Goal: Use online tool/utility: Utilize a website feature to perform a specific function

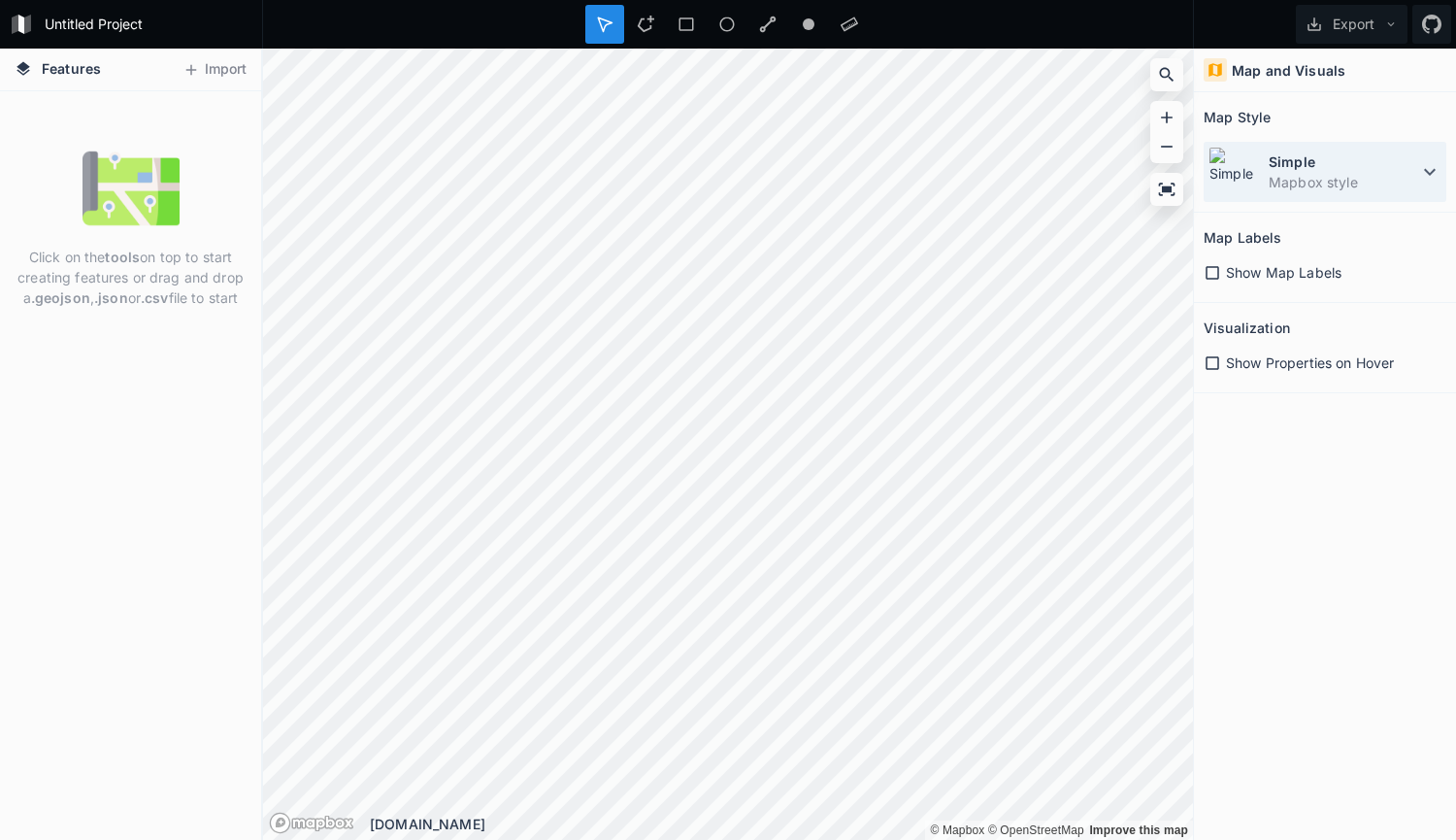
click at [1410, 188] on dd "Mapbox style" at bounding box center [1343, 181] width 149 height 20
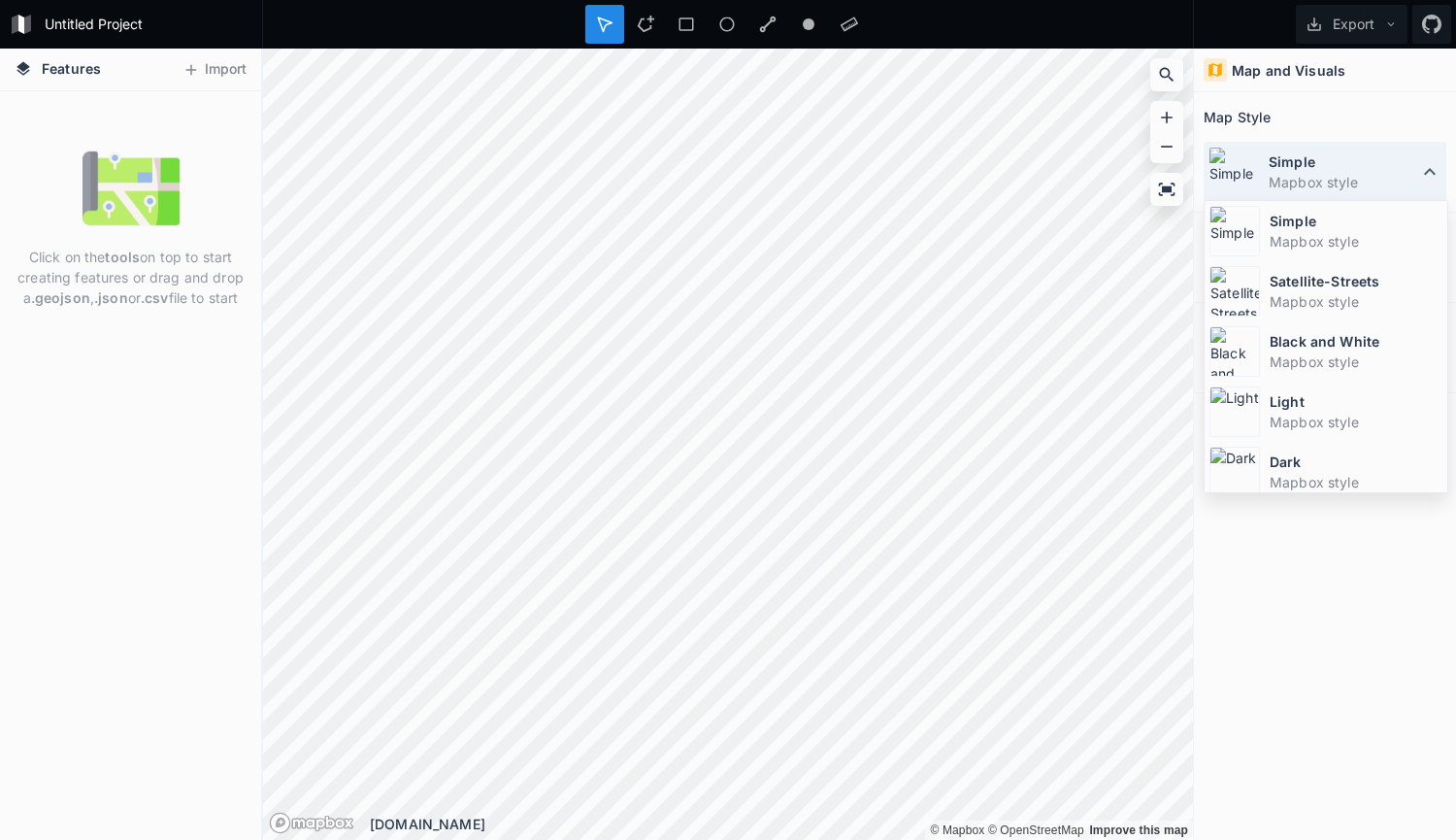
click at [1382, 171] on dd "Mapbox style" at bounding box center [1343, 181] width 149 height 20
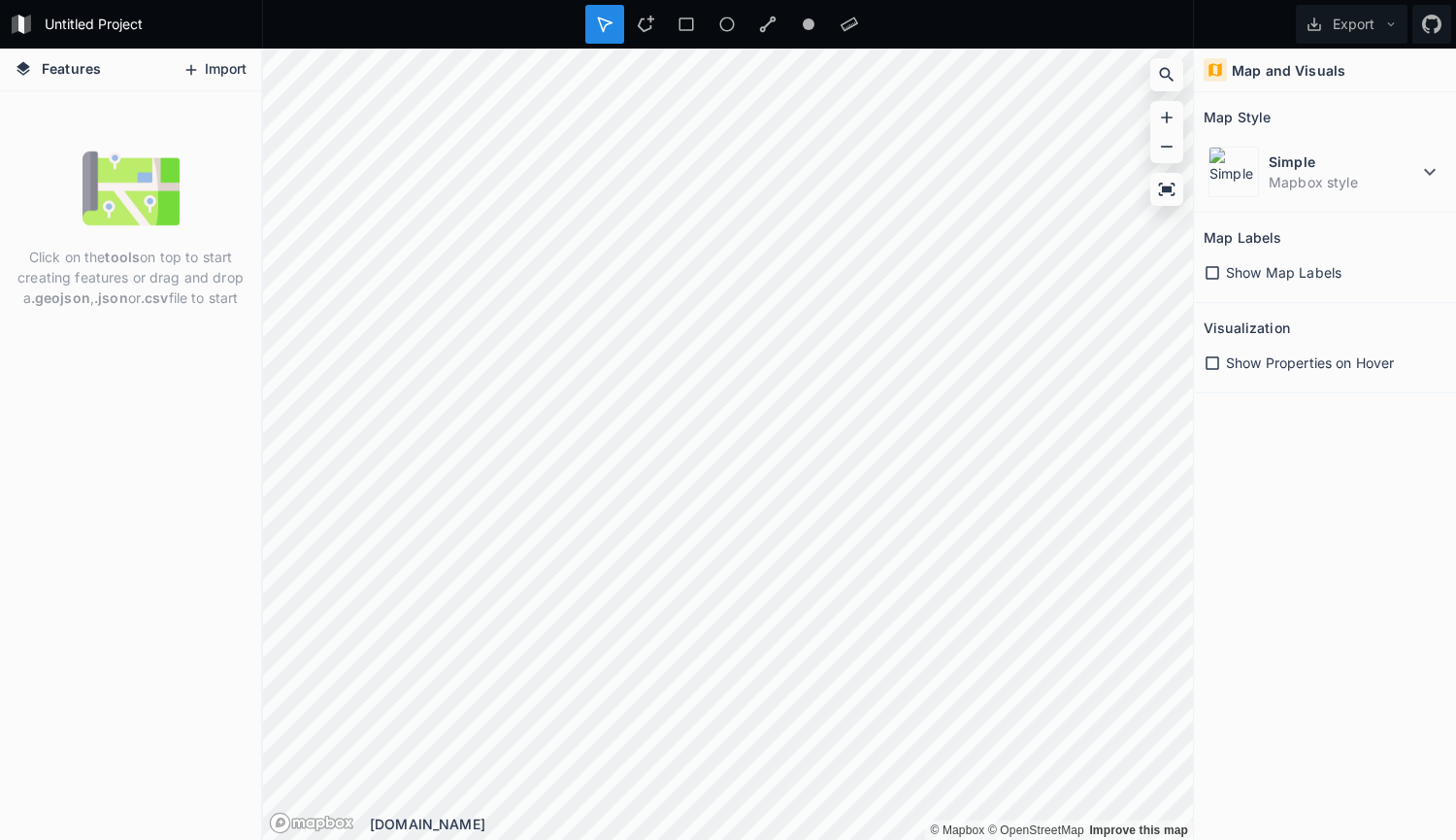
click at [208, 67] on button "Import" at bounding box center [214, 70] width 84 height 31
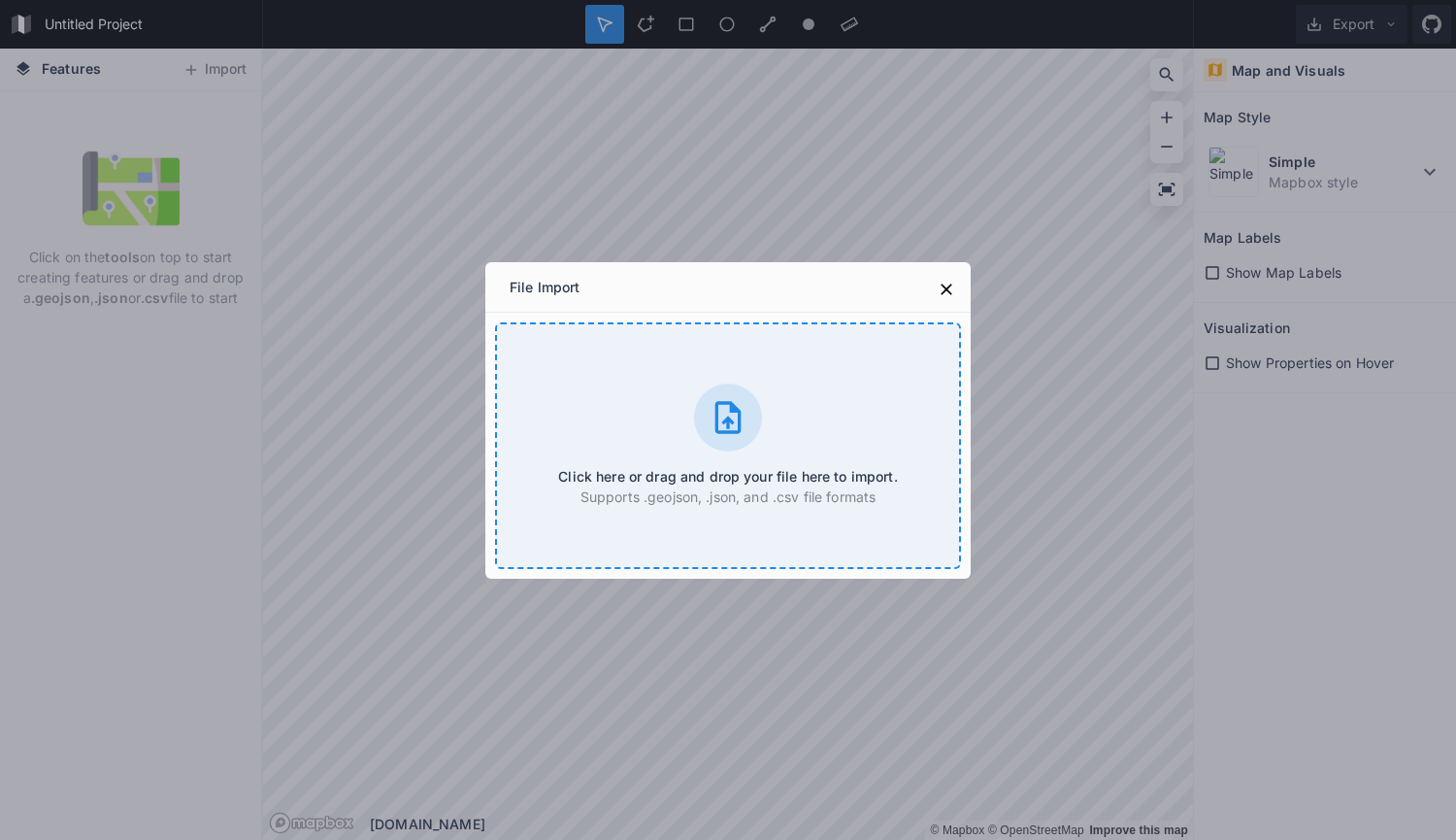
click at [716, 449] on div at bounding box center [728, 418] width 68 height 68
click at [740, 434] on icon at bounding box center [727, 418] width 39 height 39
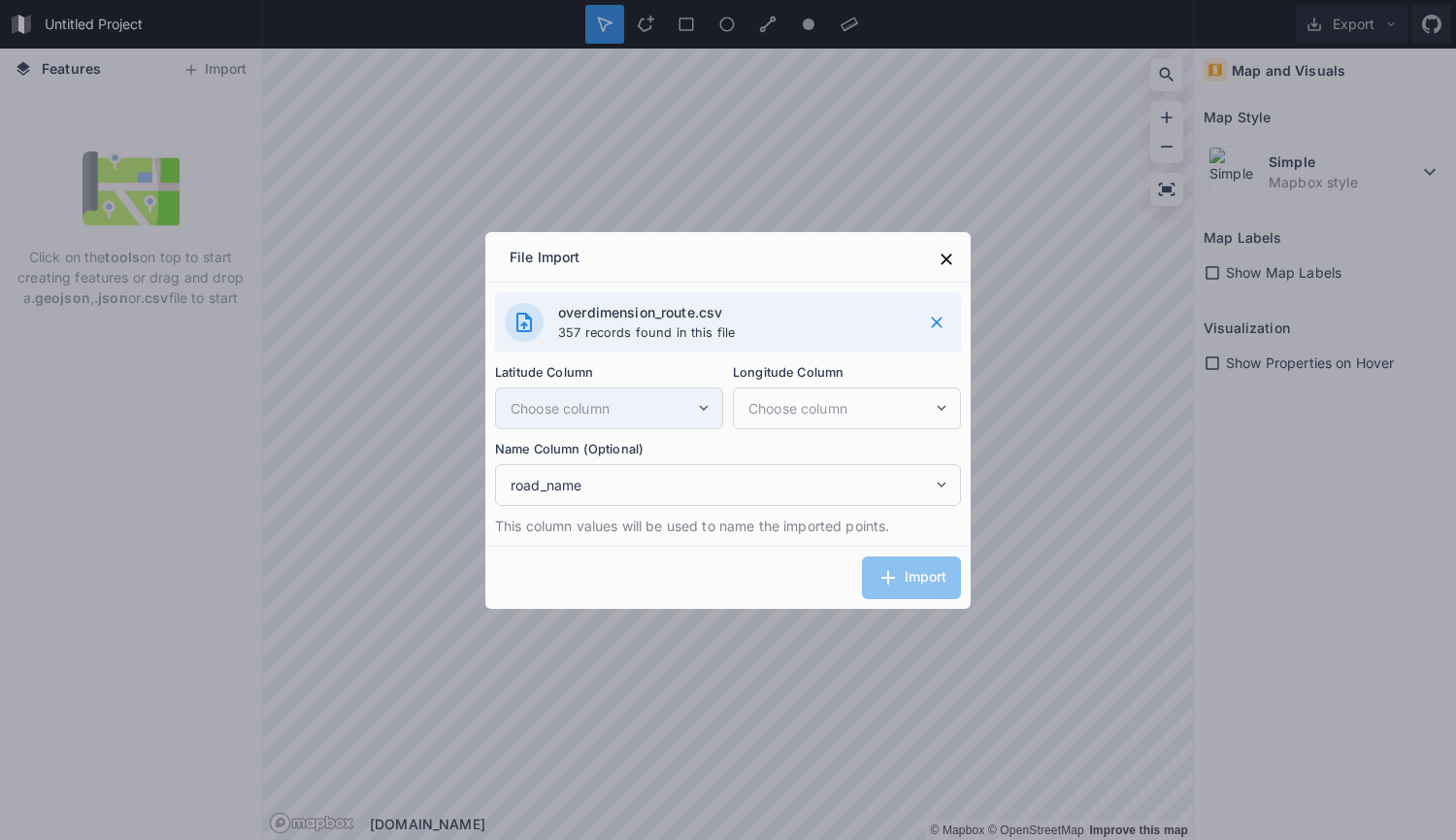
click at [666, 403] on span "Choose column" at bounding box center [603, 409] width 184 height 20
click at [698, 388] on div "Choose column" at bounding box center [608, 409] width 228 height 42
click at [887, 573] on div "Import" at bounding box center [727, 577] width 485 height 63
click at [826, 402] on span "Choose column" at bounding box center [840, 409] width 184 height 20
click at [649, 414] on span "Choose column" at bounding box center [603, 409] width 184 height 20
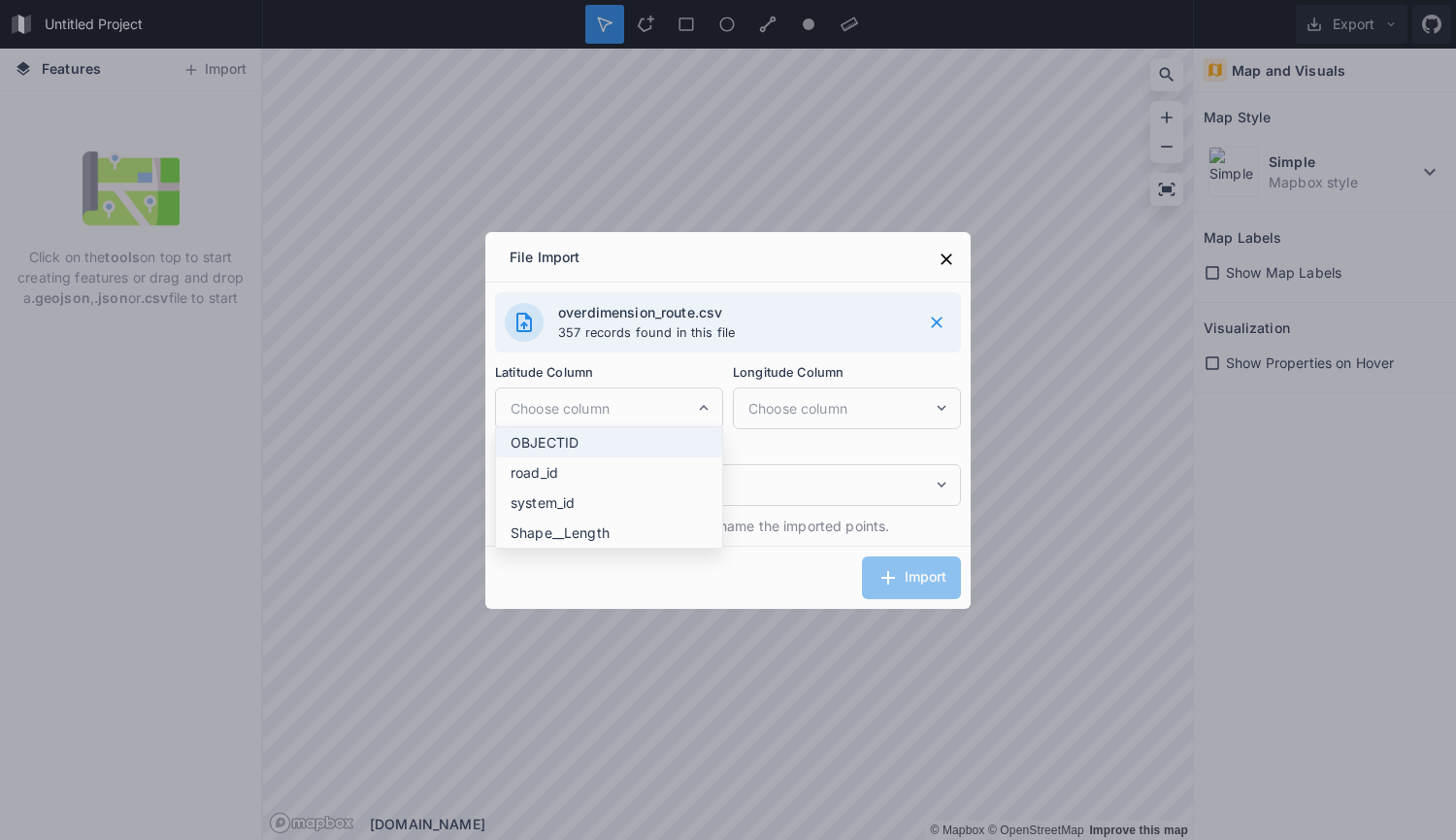
click at [650, 457] on div "OBJECTID" at bounding box center [608, 472] width 226 height 30
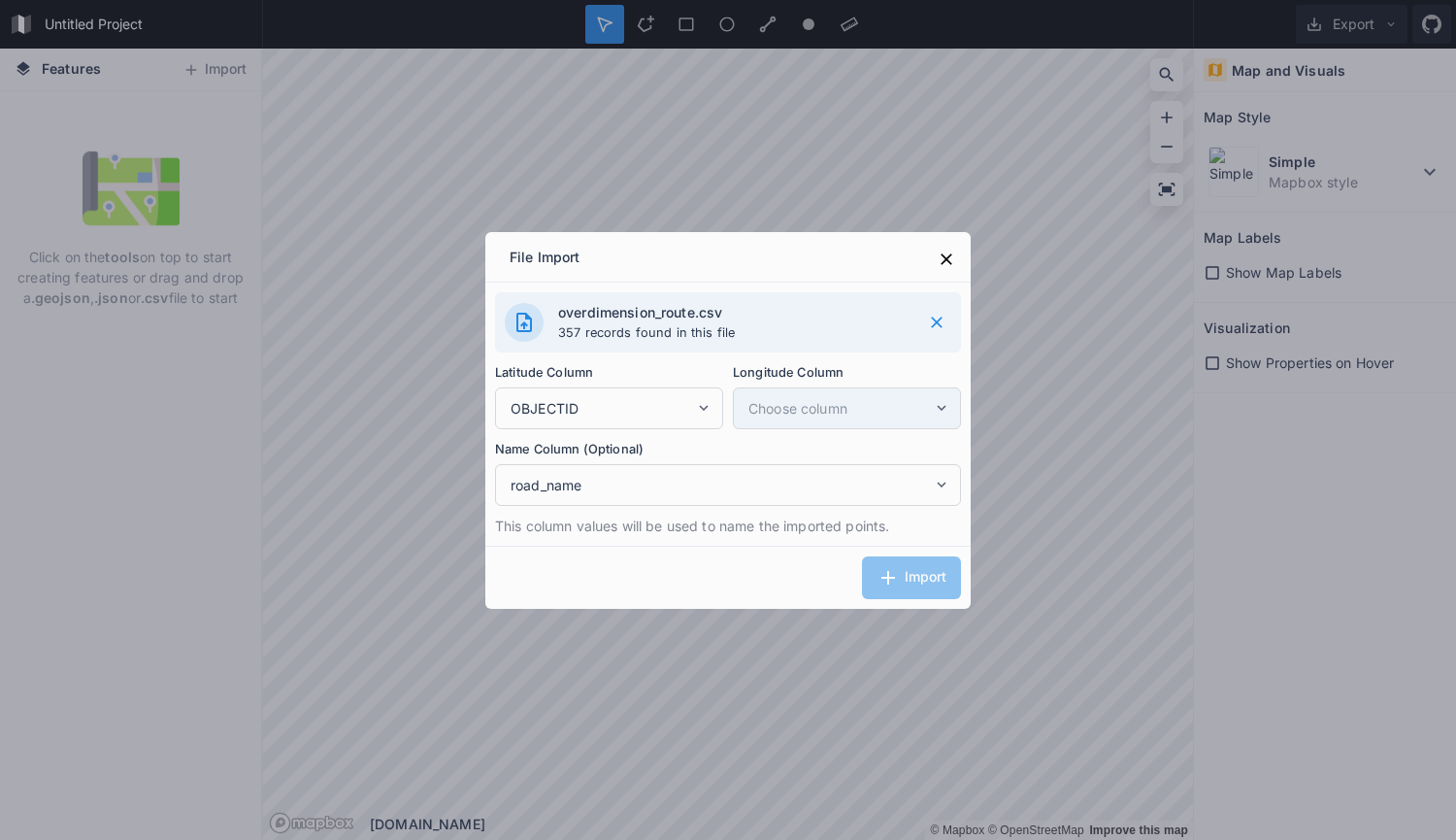
click at [871, 397] on div "Choose column" at bounding box center [847, 409] width 228 height 42
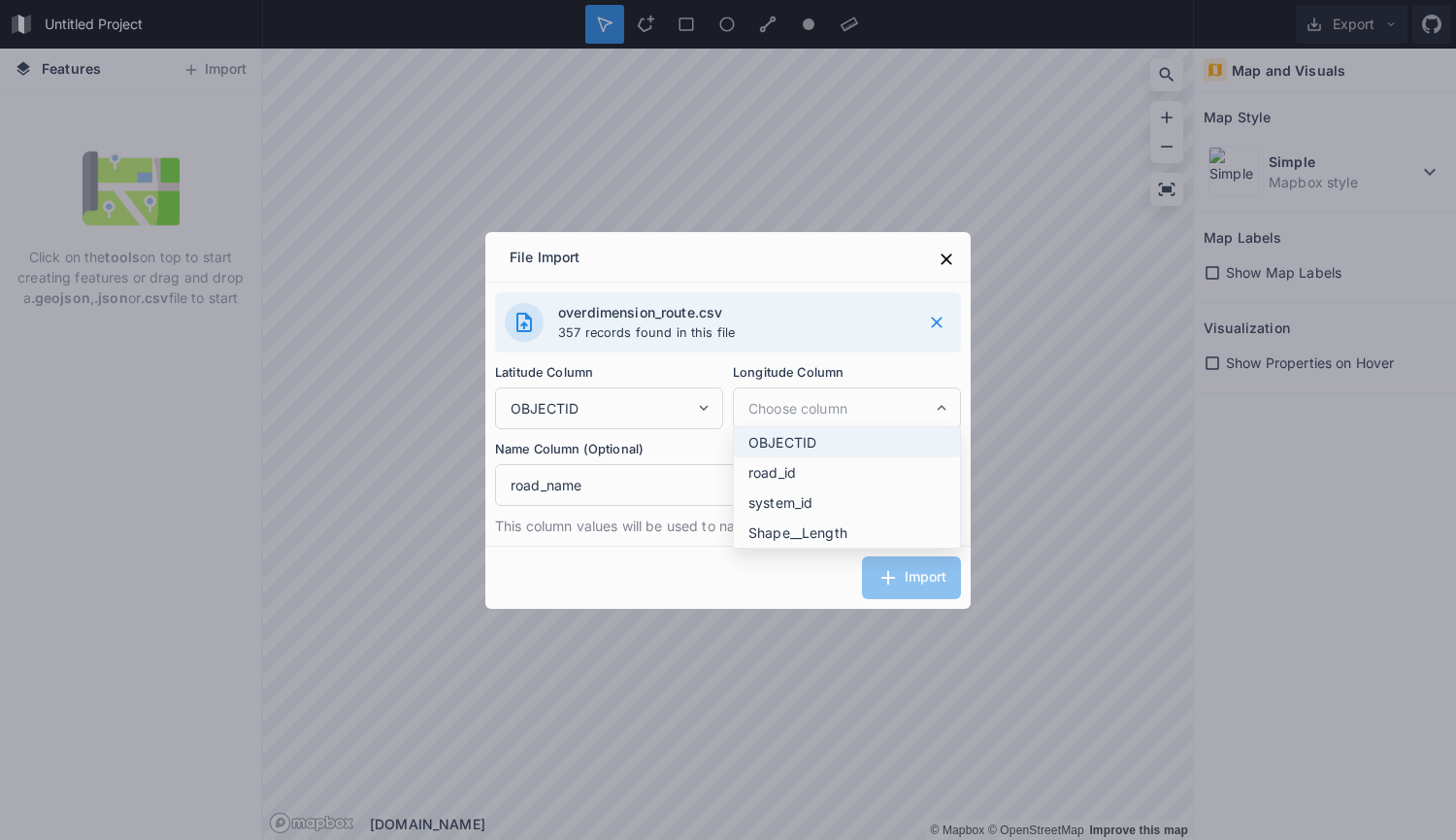
click at [869, 438] on span "OBJECTID" at bounding box center [851, 442] width 207 height 20
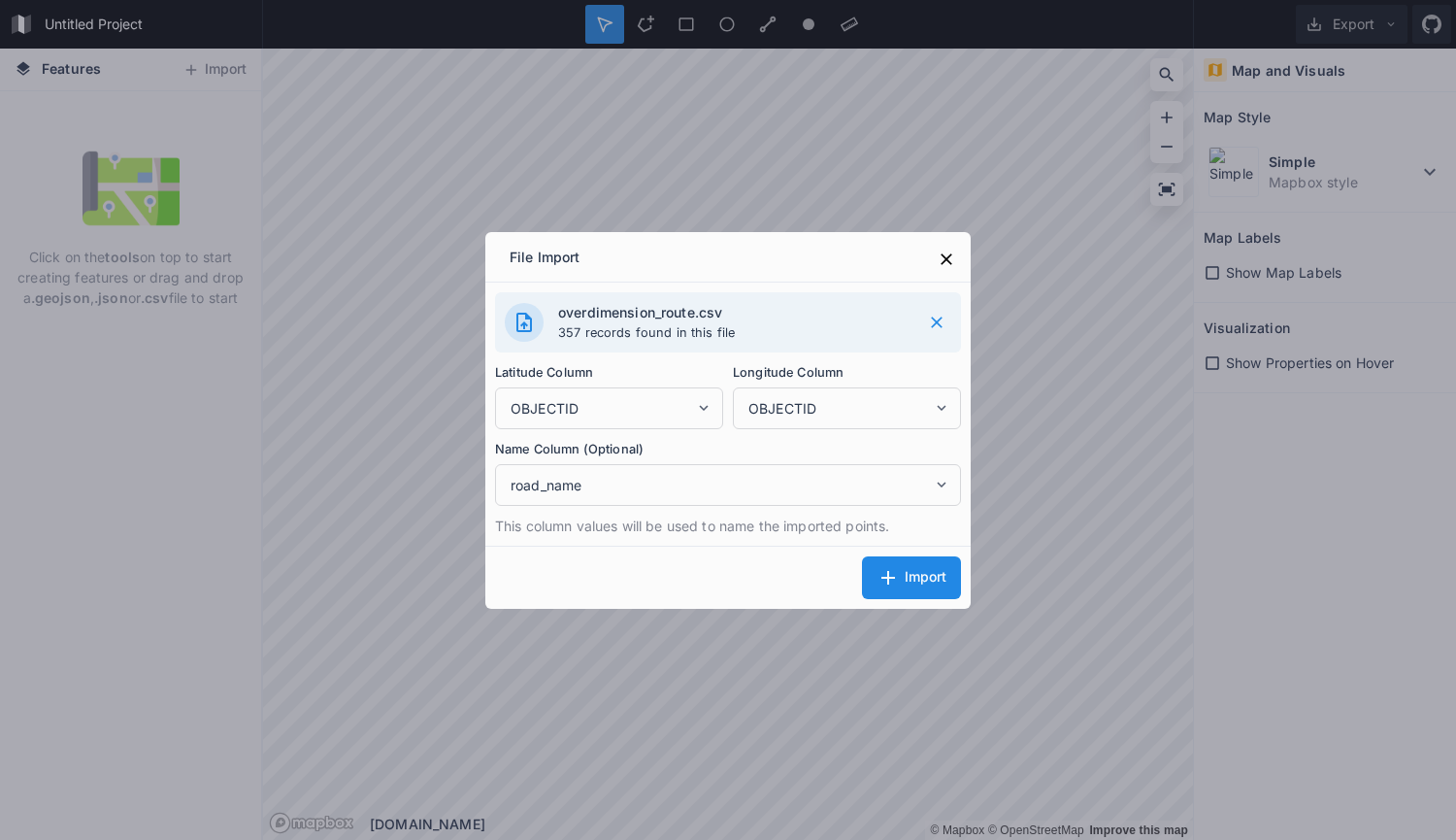
click at [921, 586] on div "Import" at bounding box center [911, 577] width 70 height 23
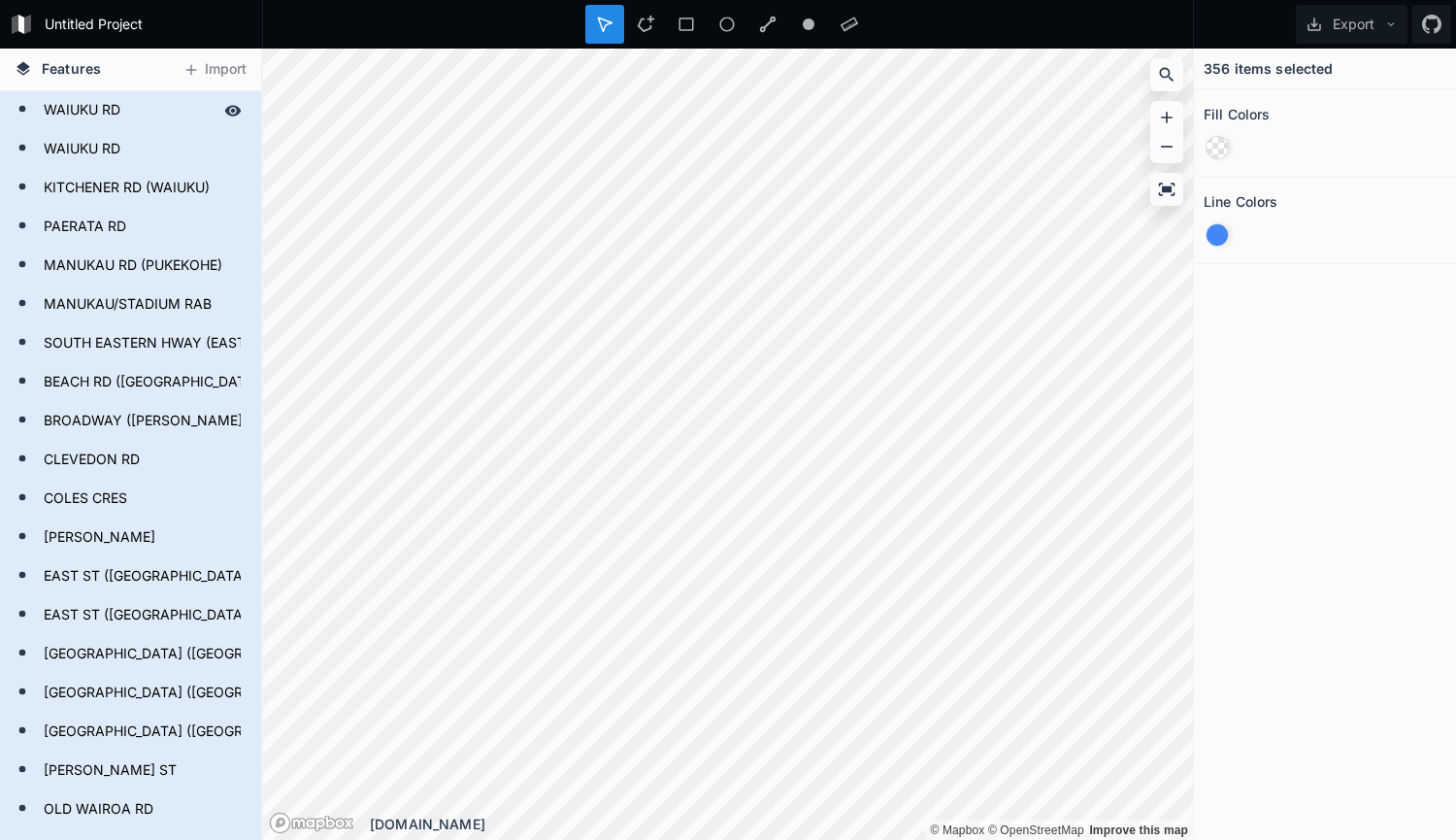
click at [102, 92] on div "WAIUKU RD" at bounding box center [130, 111] width 261 height 39
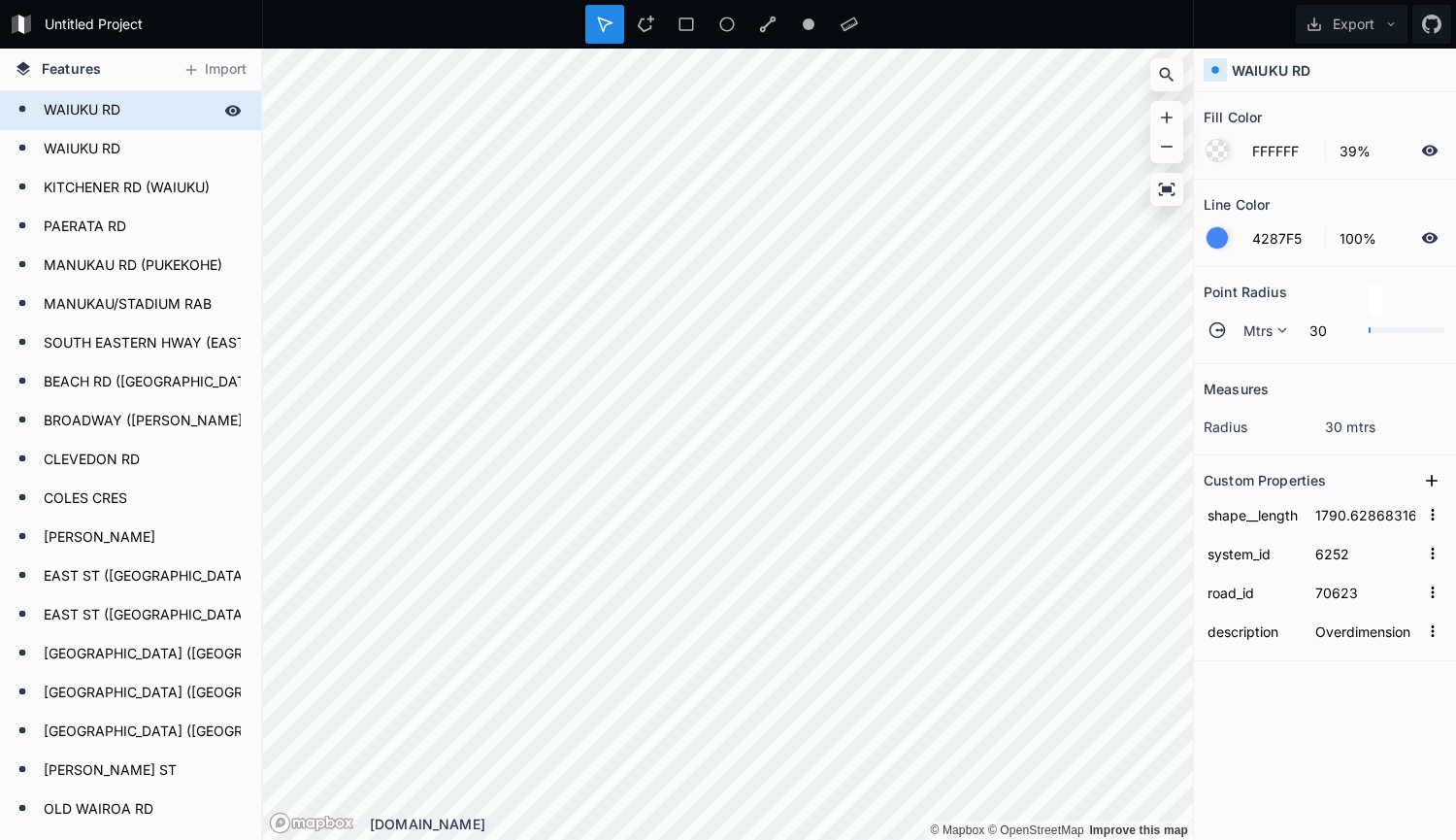
click at [147, 103] on form "WAIUKU RD" at bounding box center [128, 110] width 181 height 29
click at [140, 136] on form "WAIUKU RD" at bounding box center [128, 148] width 181 height 29
type input "2620.40441383923"
type input "6253"
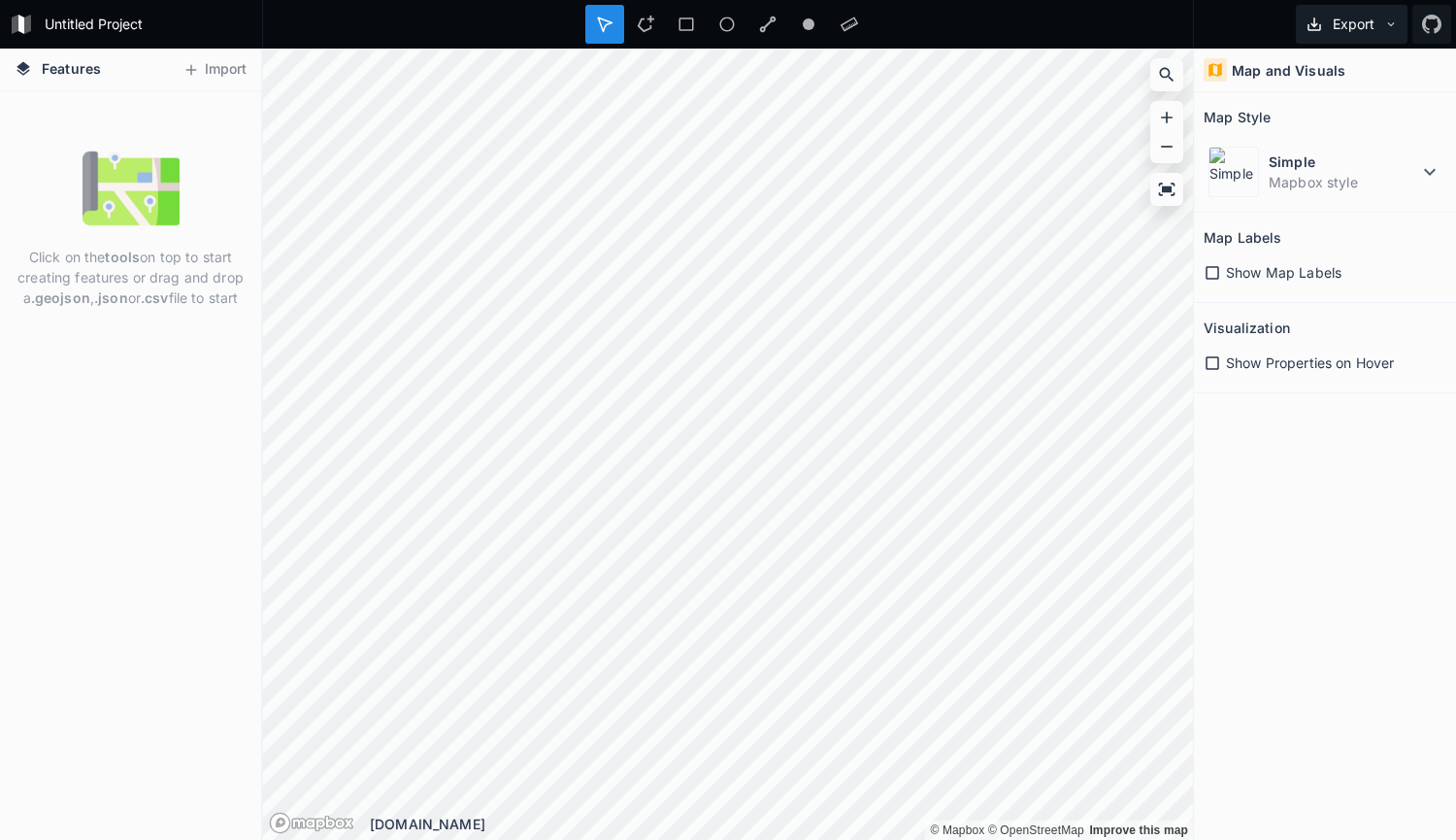
click at [1328, 8] on button "Export" at bounding box center [1351, 24] width 112 height 39
click at [1300, 189] on dd "Mapbox style" at bounding box center [1343, 181] width 149 height 20
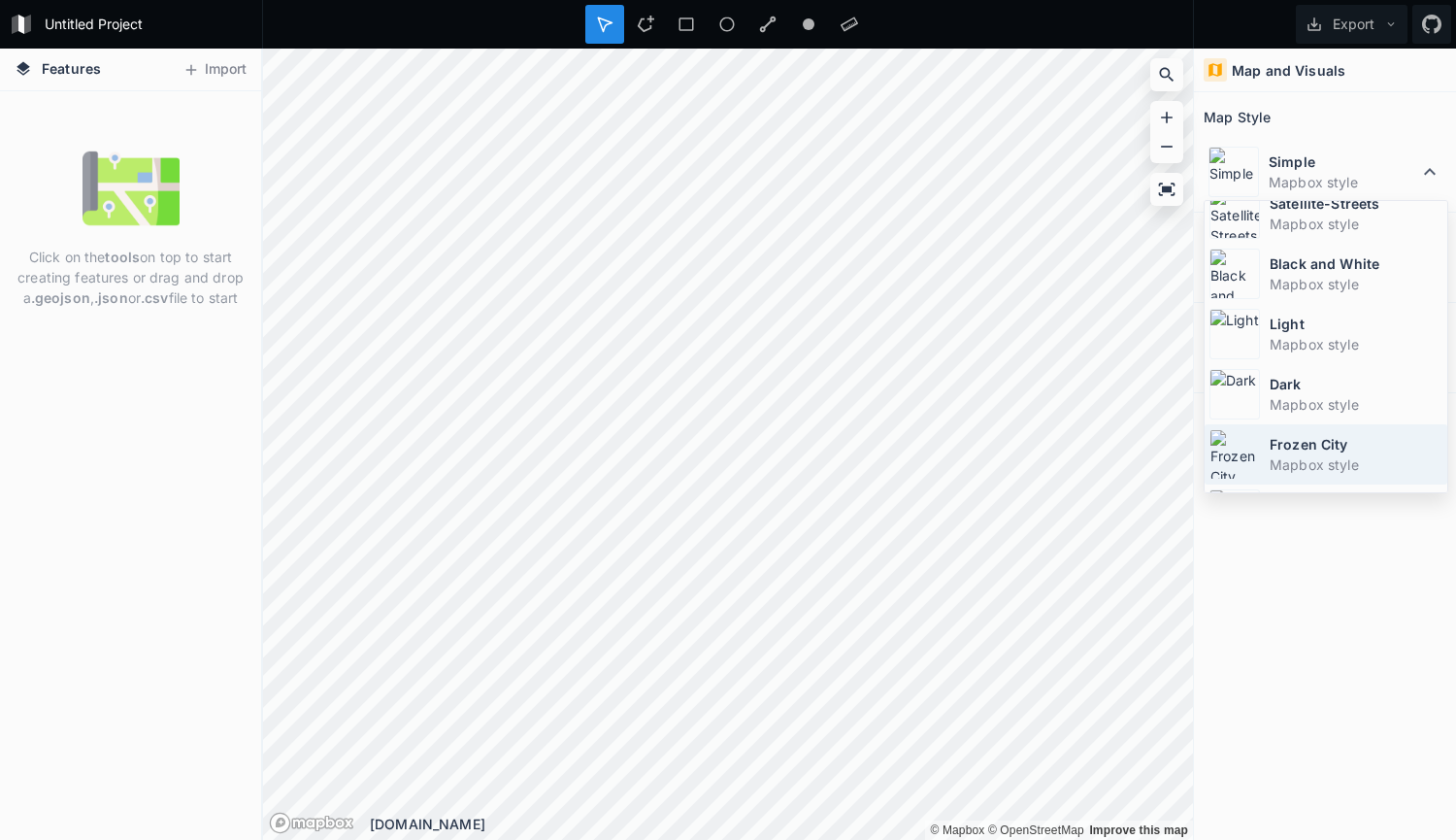
scroll to position [131, 0]
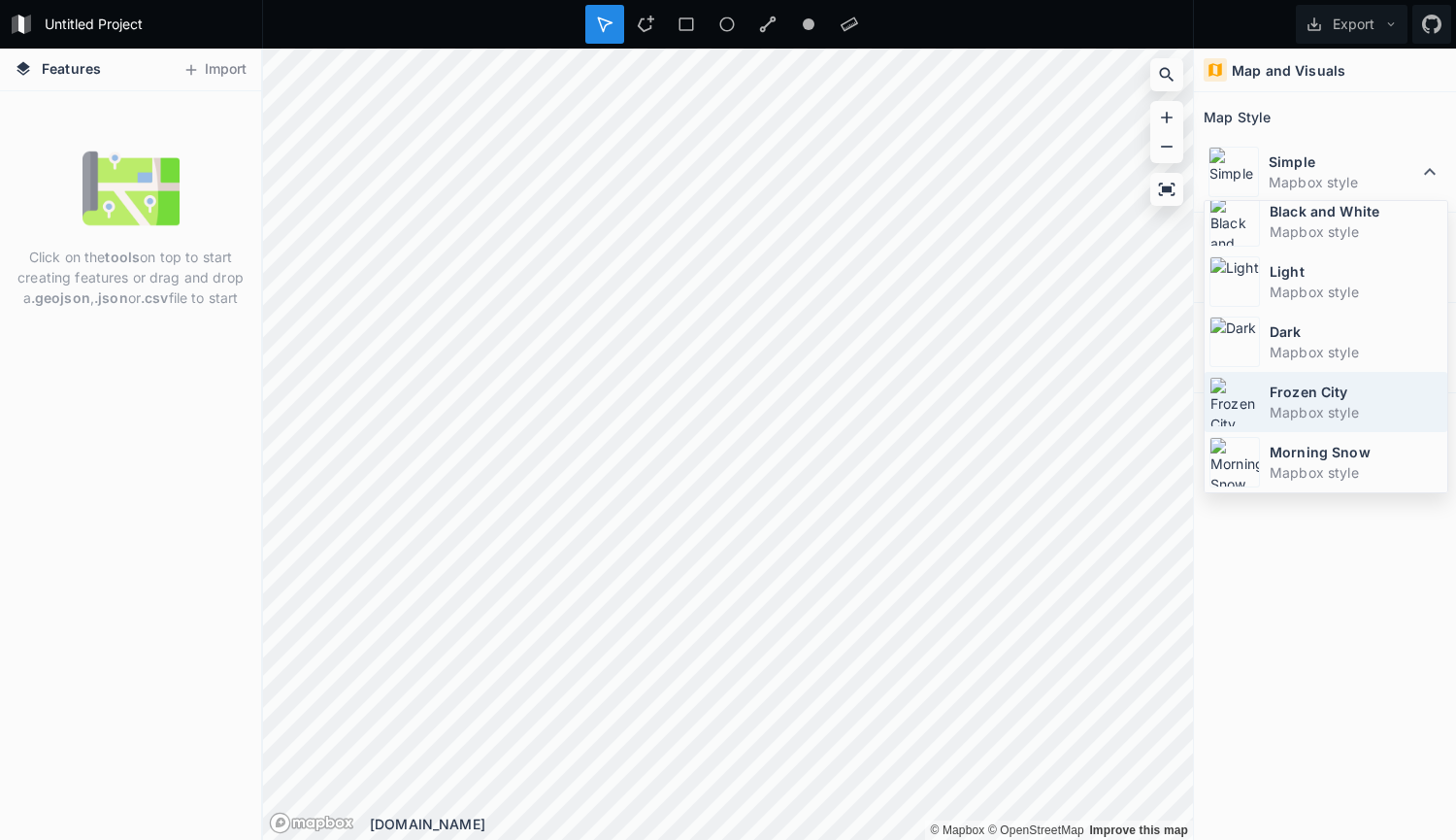
click at [1342, 412] on dd "Mapbox style" at bounding box center [1355, 412] width 172 height 20
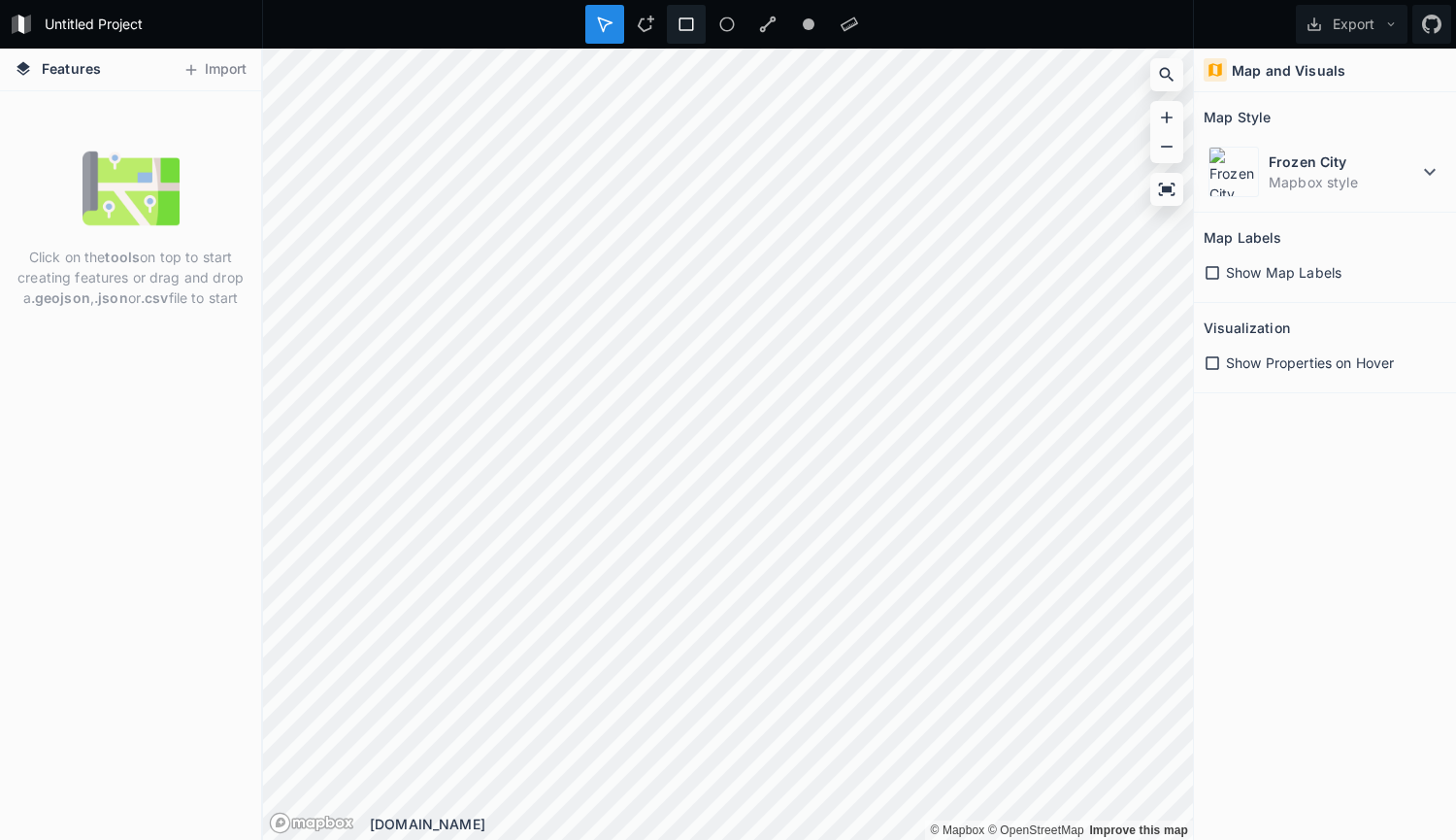
click at [699, 40] on div "Untitled Project Export Features Import Click on the tools on top to start crea…" at bounding box center [728, 420] width 1456 height 840
click at [1343, 162] on dt "Frozen City" at bounding box center [1343, 161] width 149 height 20
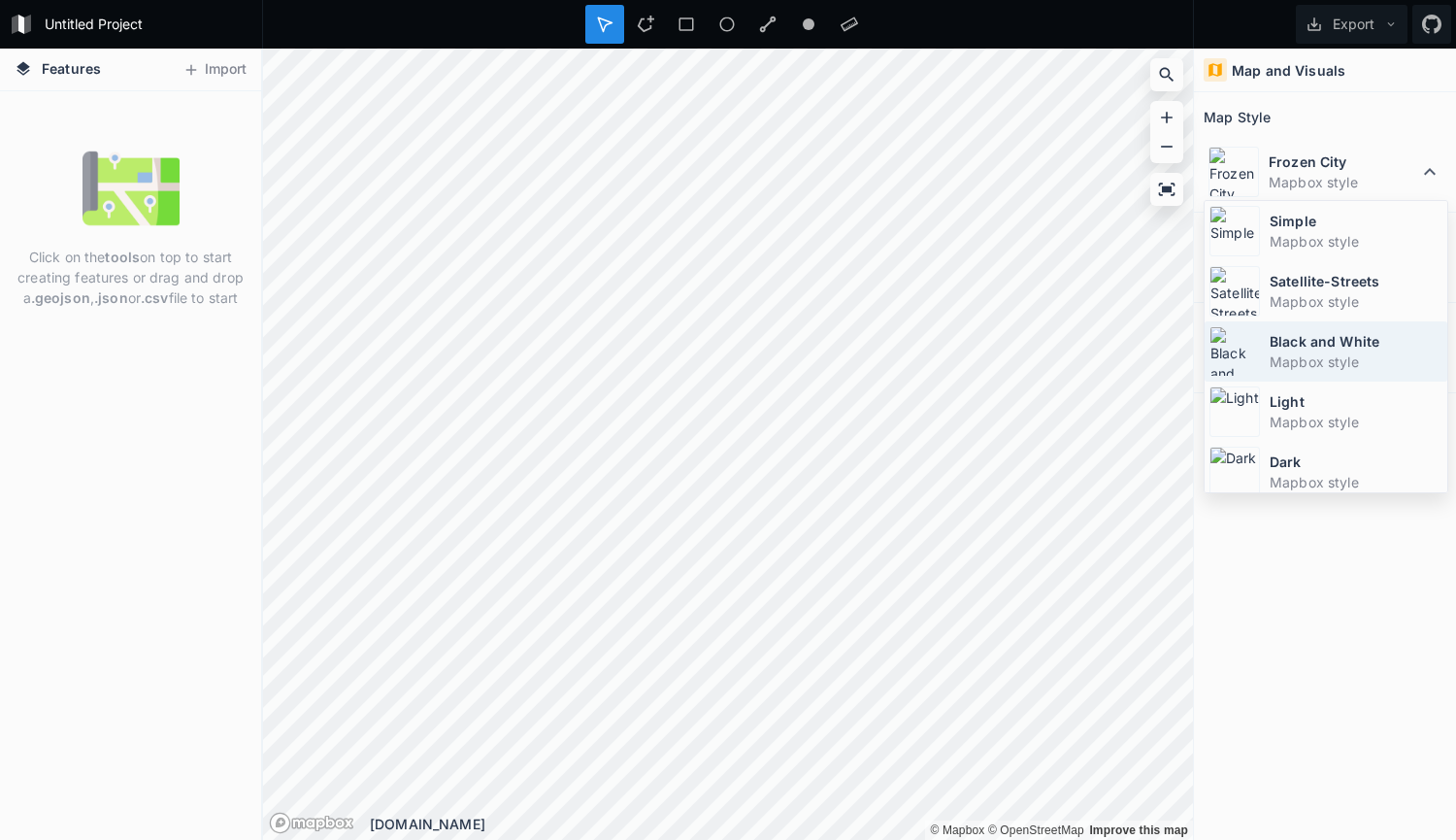
click at [1340, 361] on dd "Mapbox style" at bounding box center [1355, 362] width 172 height 20
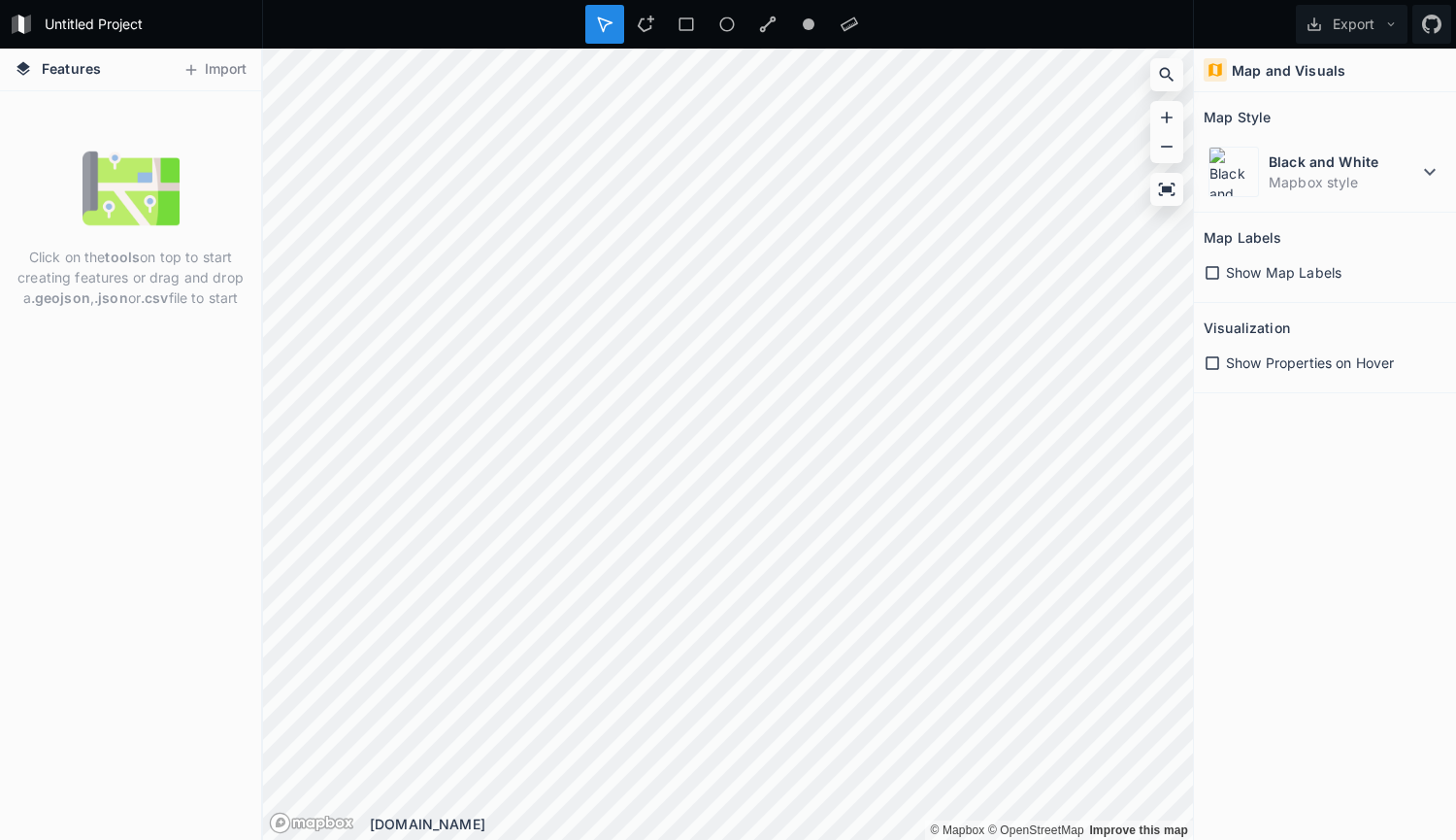
click at [1242, 276] on span "Show Map Labels" at bounding box center [1284, 272] width 116 height 20
click at [232, 67] on button "Import" at bounding box center [214, 70] width 84 height 31
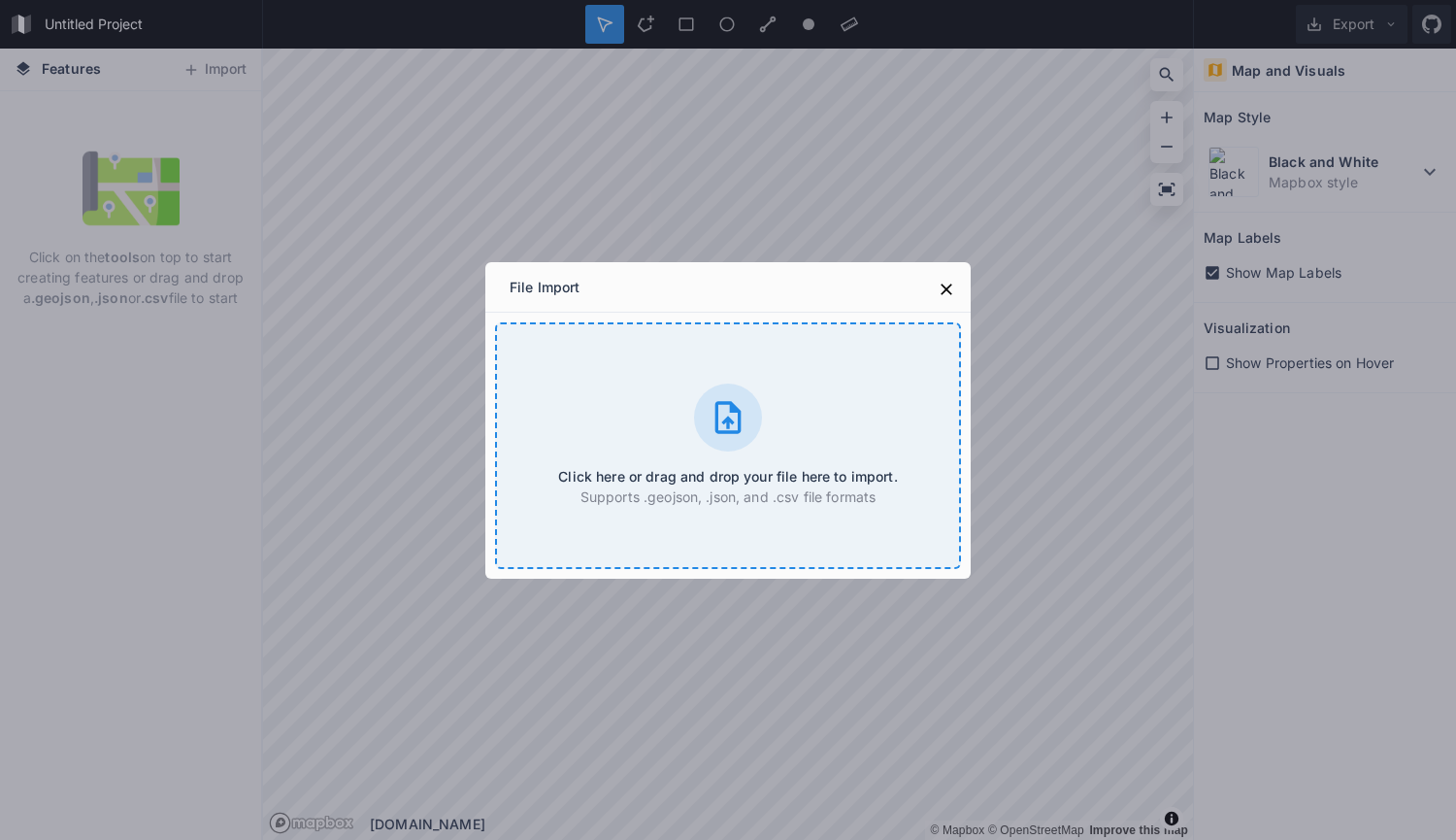
click at [793, 509] on div "Click here or drag and drop your file here to import. Supports .geojson, .json,…" at bounding box center [728, 446] width 466 height 247
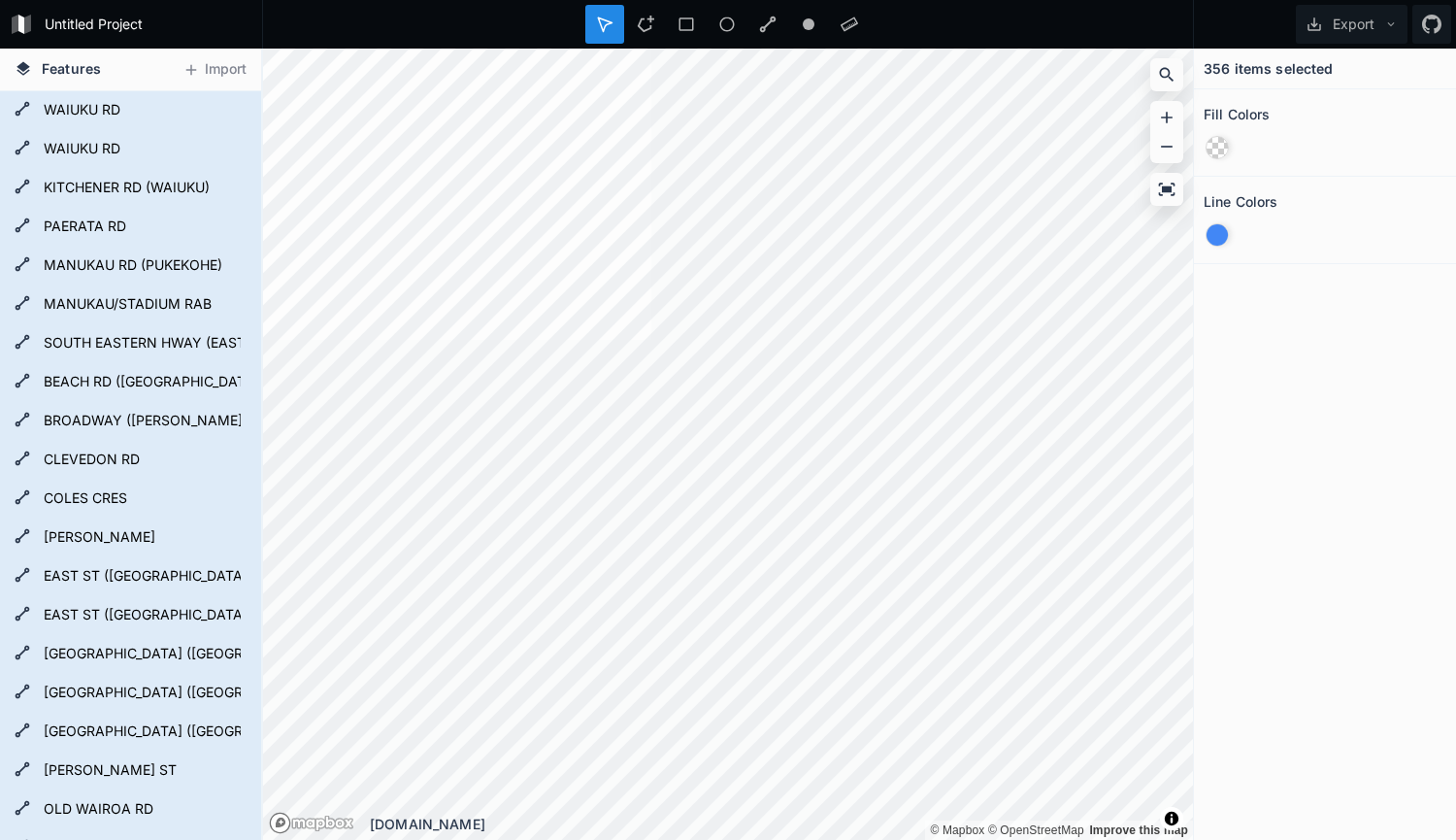
click at [1229, 235] on div at bounding box center [1222, 234] width 39 height 37
click at [1220, 235] on div at bounding box center [1216, 234] width 21 height 21
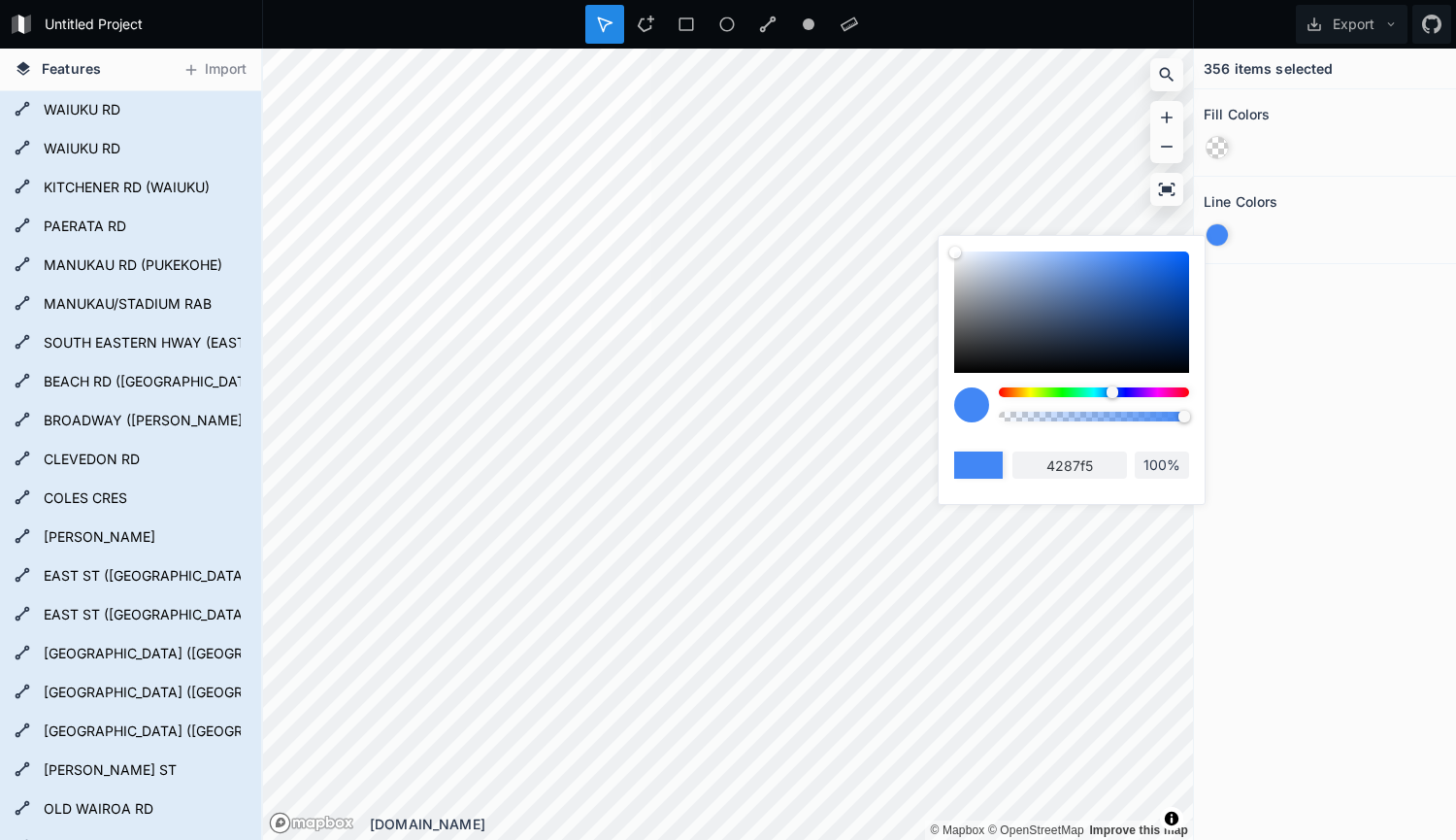
click at [1005, 395] on div at bounding box center [1093, 393] width 190 height 10
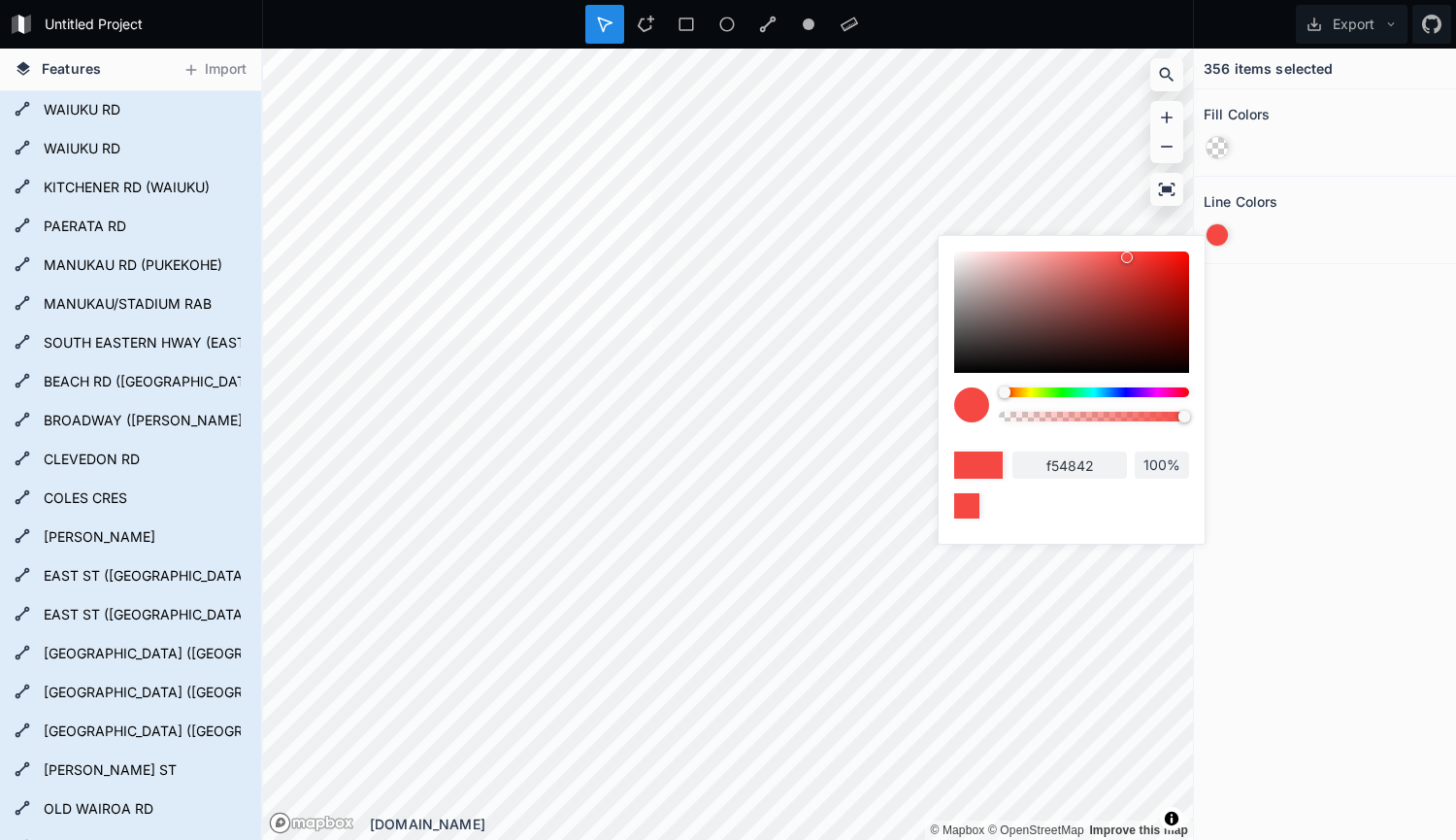
click at [1011, 391] on div at bounding box center [1010, 393] width 10 height 10
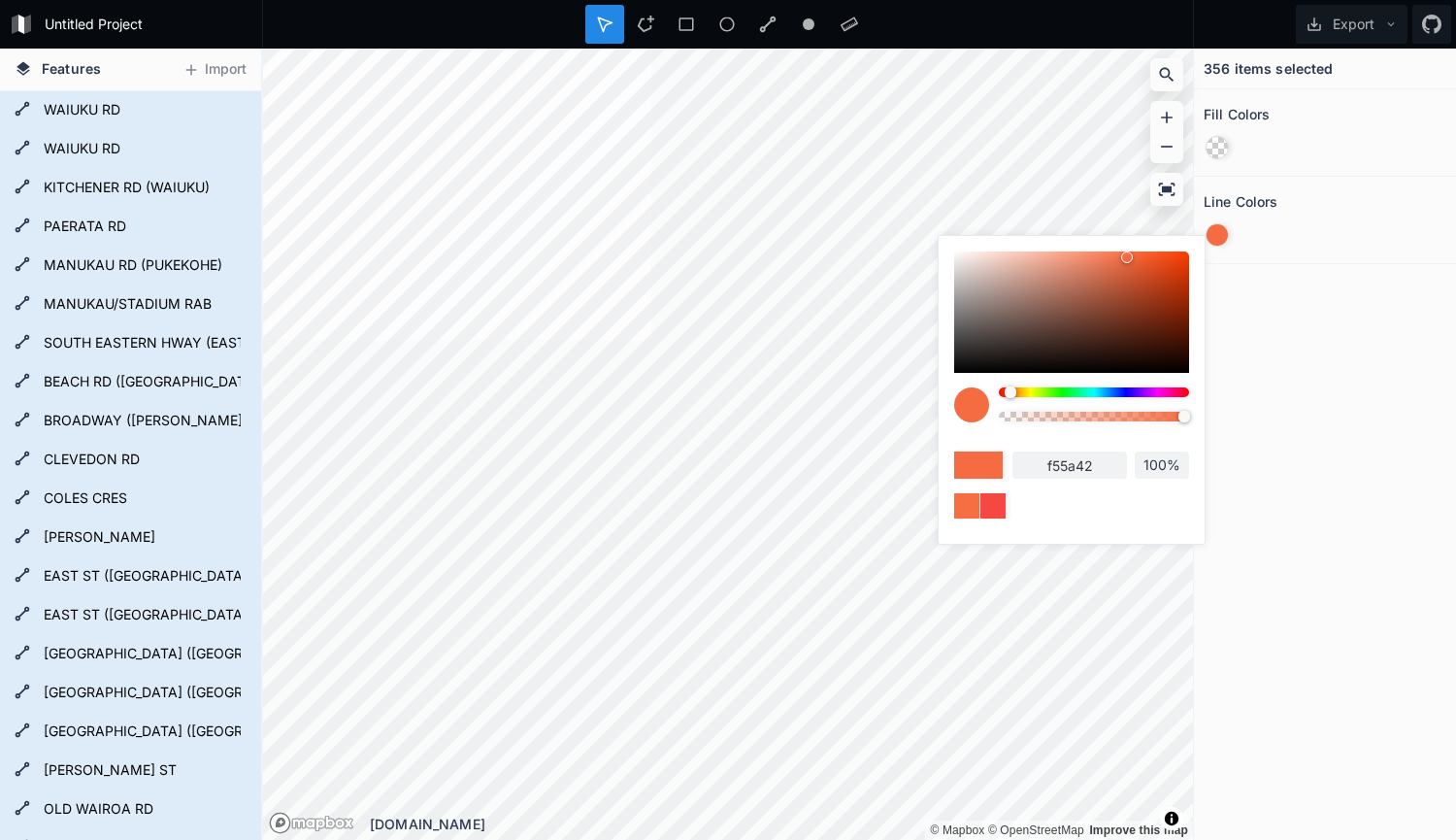
click at [1008, 391] on div at bounding box center [1011, 393] width 12 height 12
click at [1002, 391] on div at bounding box center [1008, 393] width 12 height 12
type input "f54242"
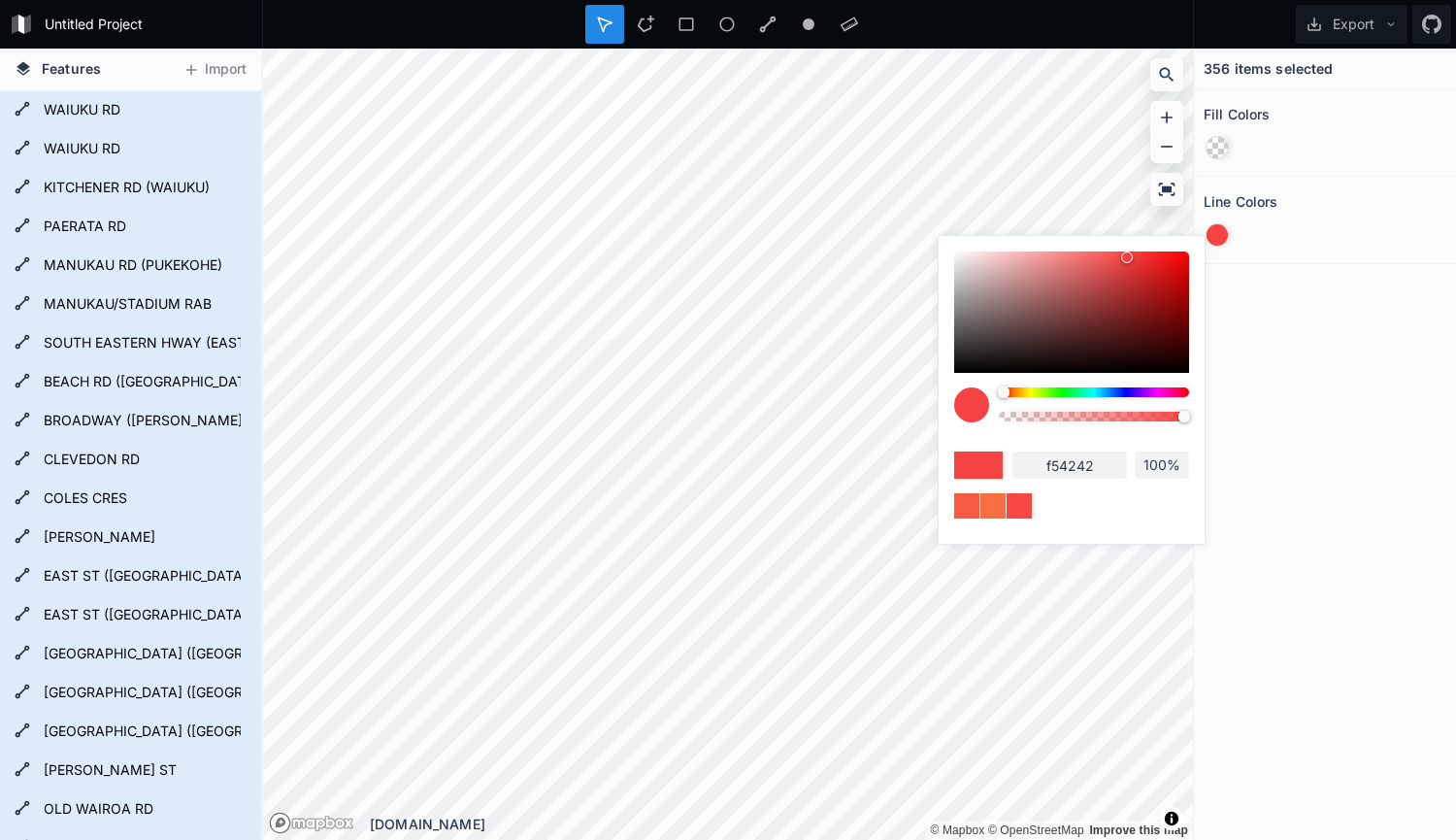
click at [934, 401] on body "Untitled Project Export Features Import WOOD ST (PAPAKURA) WELLINGTON ST (PAPAK…" at bounding box center [728, 420] width 1456 height 840
click at [1247, 231] on div at bounding box center [1325, 234] width 243 height 37
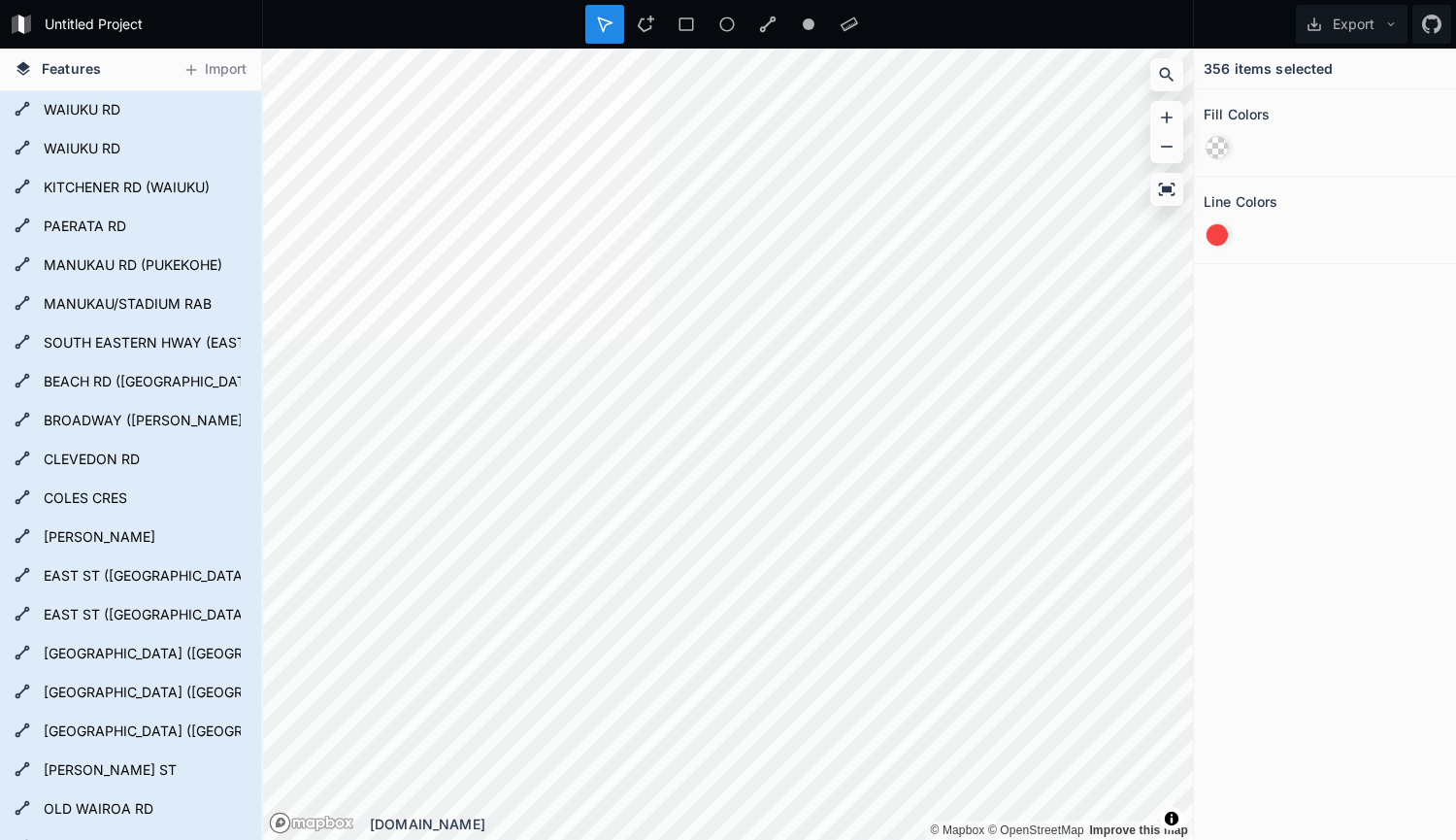
click at [1218, 150] on div at bounding box center [1216, 146] width 21 height 21
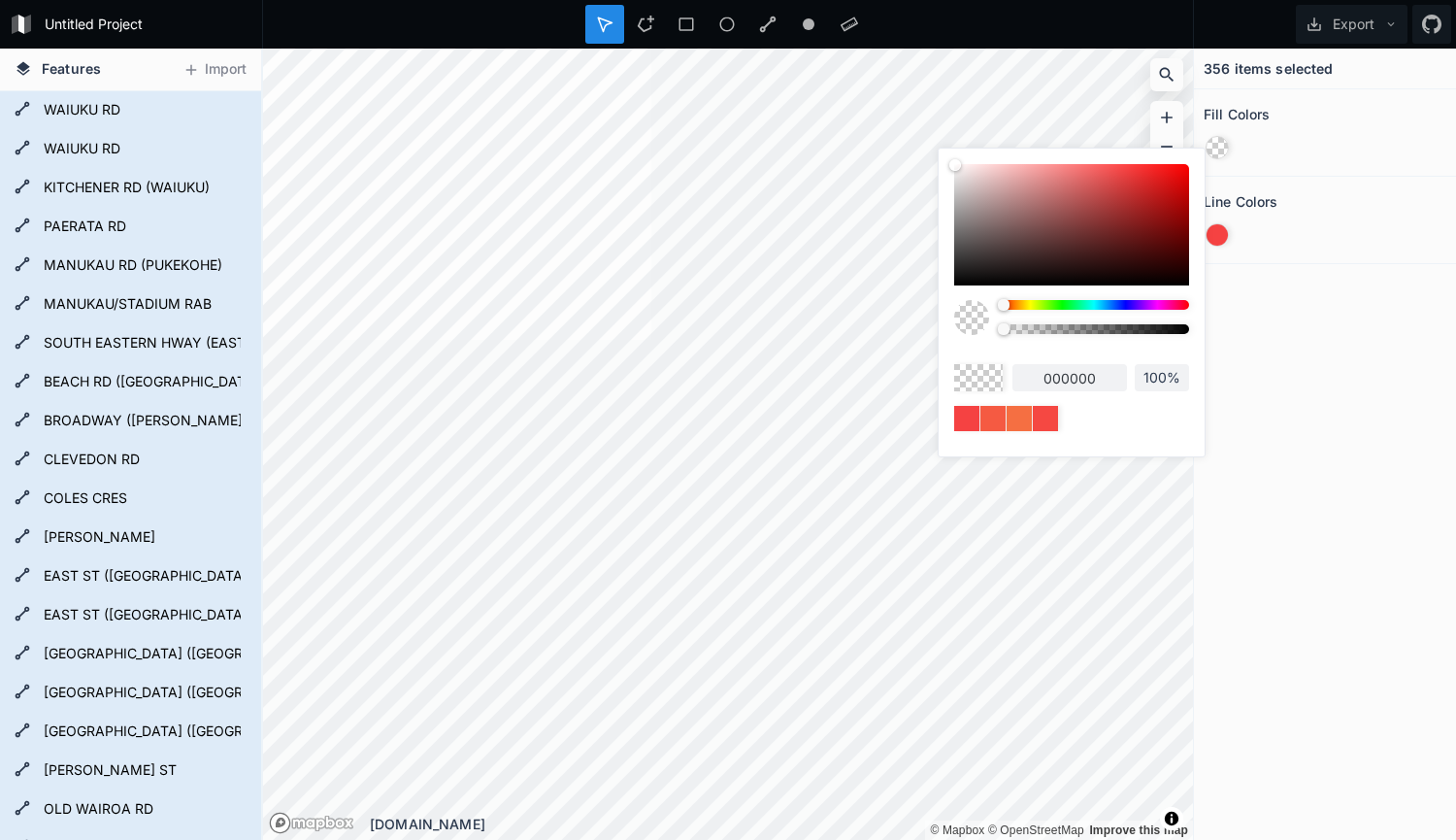
click at [1218, 150] on div at bounding box center [1216, 146] width 21 height 21
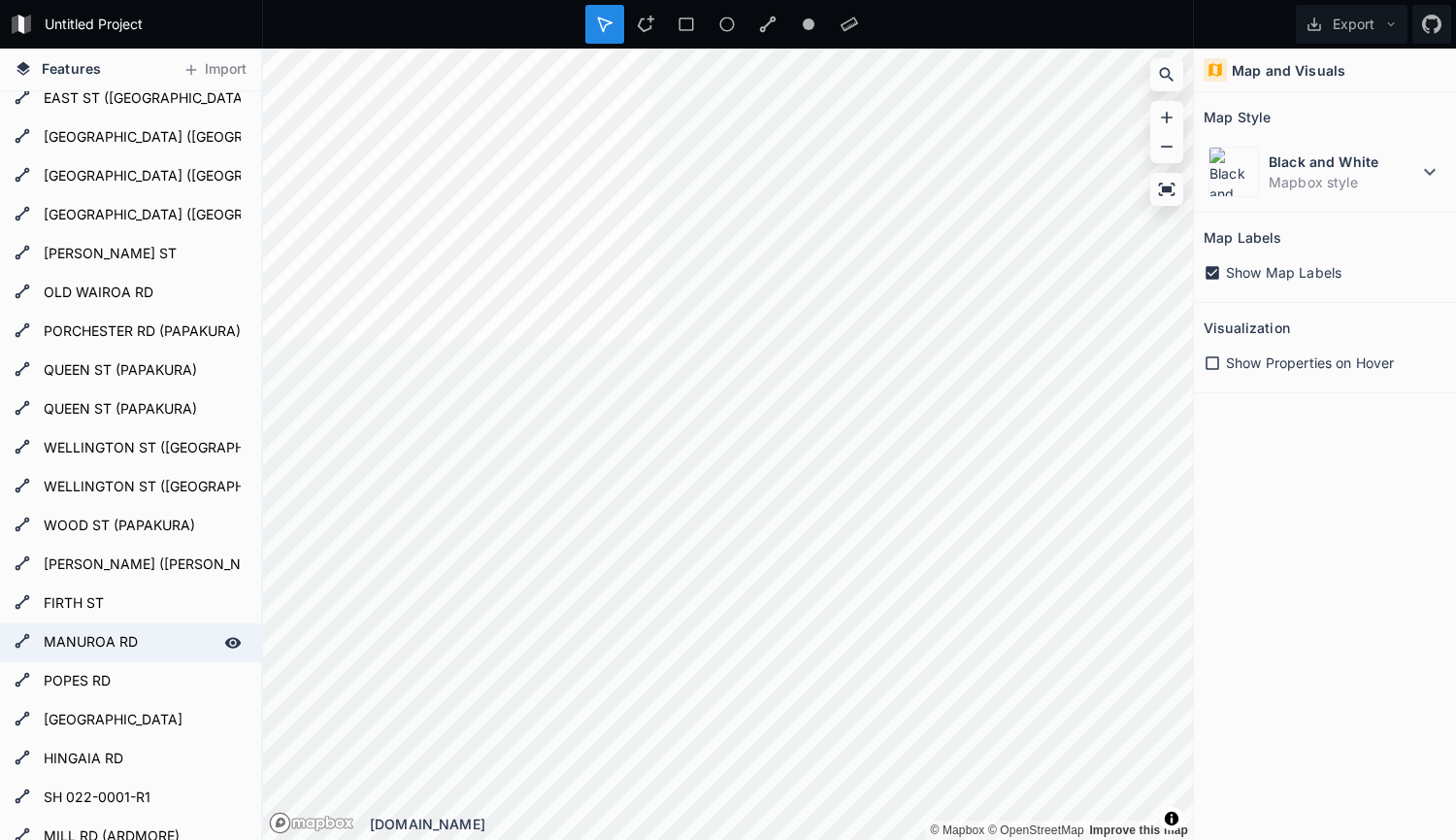
scroll to position [777, 0]
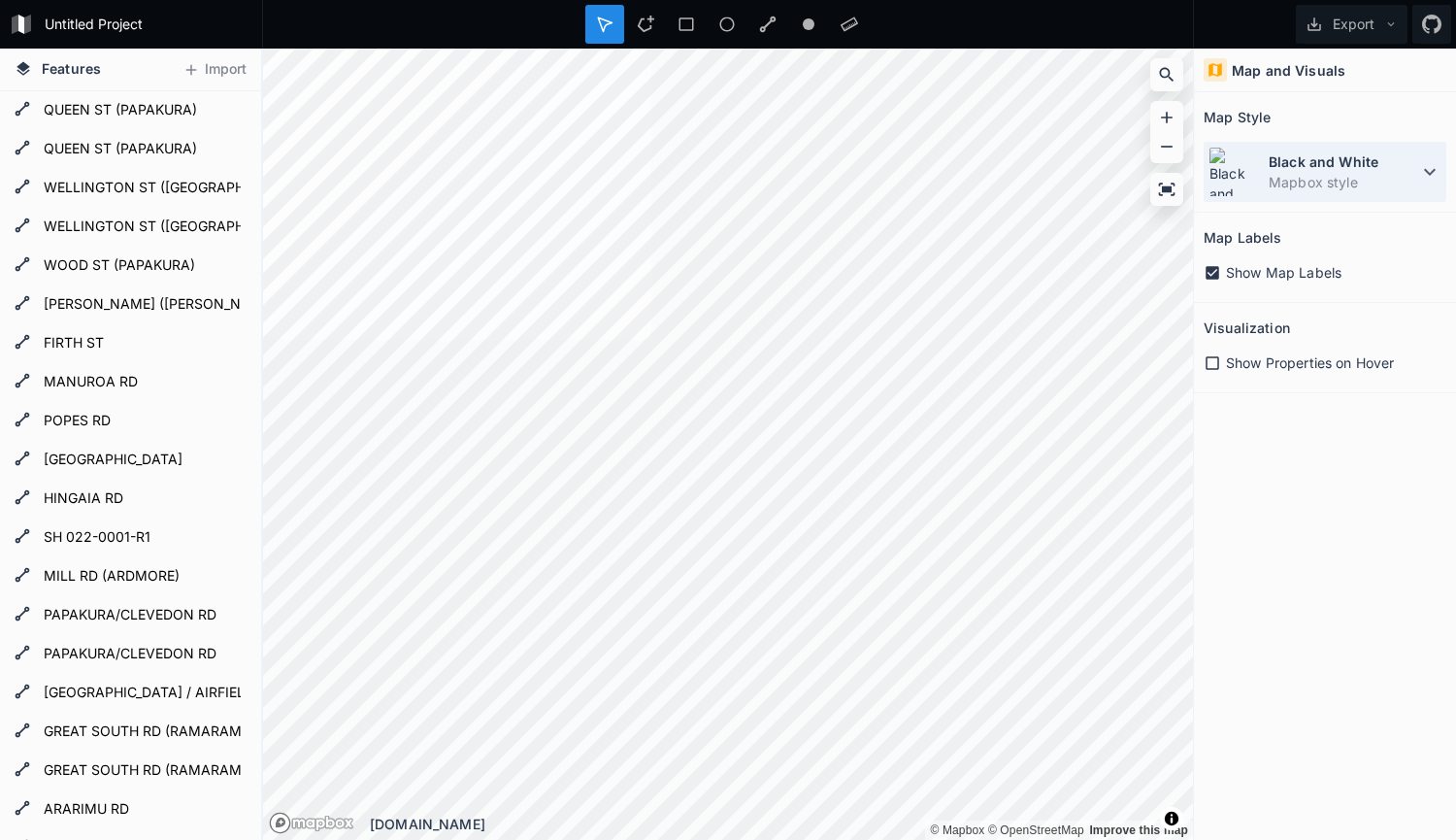
click at [1266, 155] on div "Black and White Mapbox style" at bounding box center [1325, 171] width 243 height 60
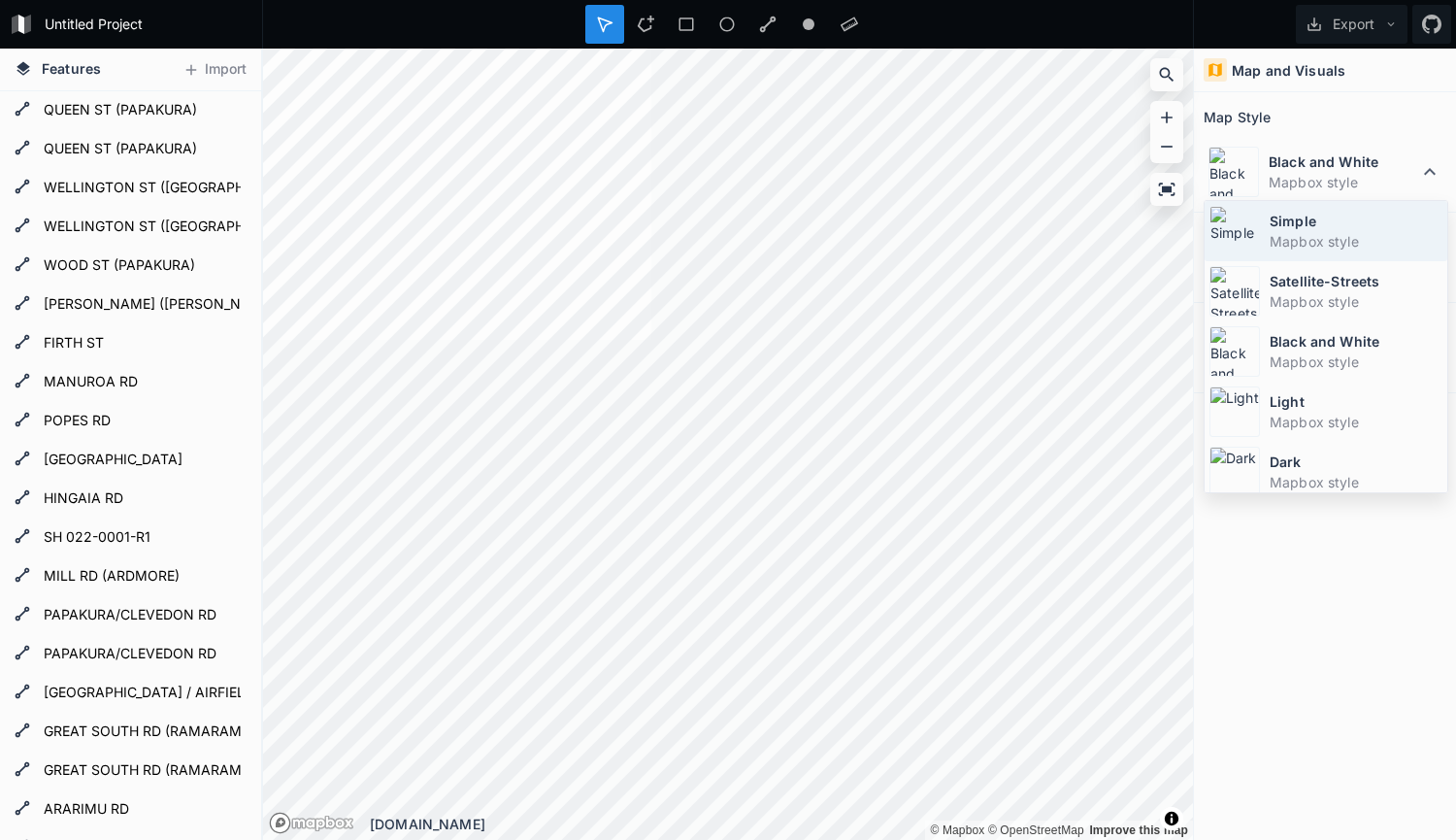
click at [1335, 235] on dd "Mapbox style" at bounding box center [1355, 241] width 172 height 20
